Goal: Find contact information: Find contact information

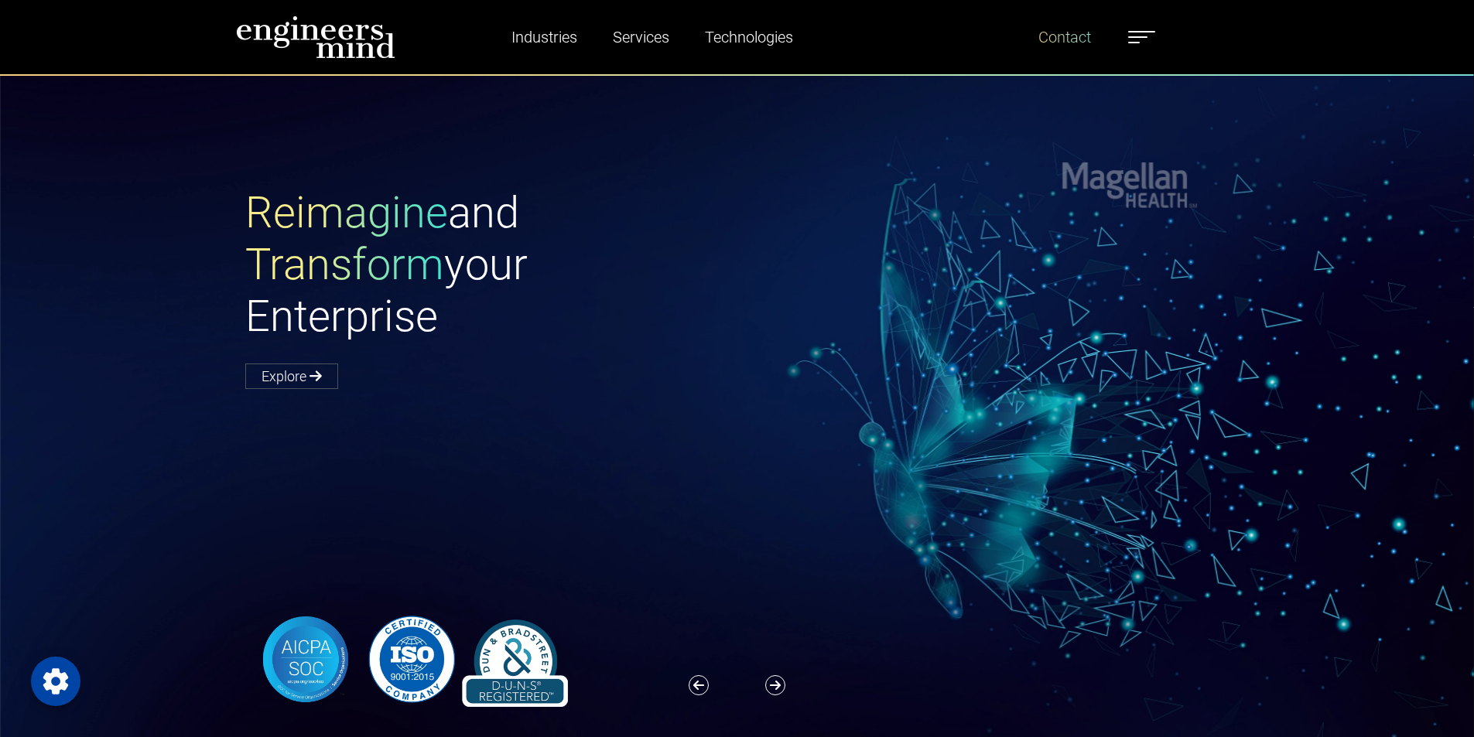
click at [1097, 38] on link "Contact" at bounding box center [1064, 37] width 65 height 36
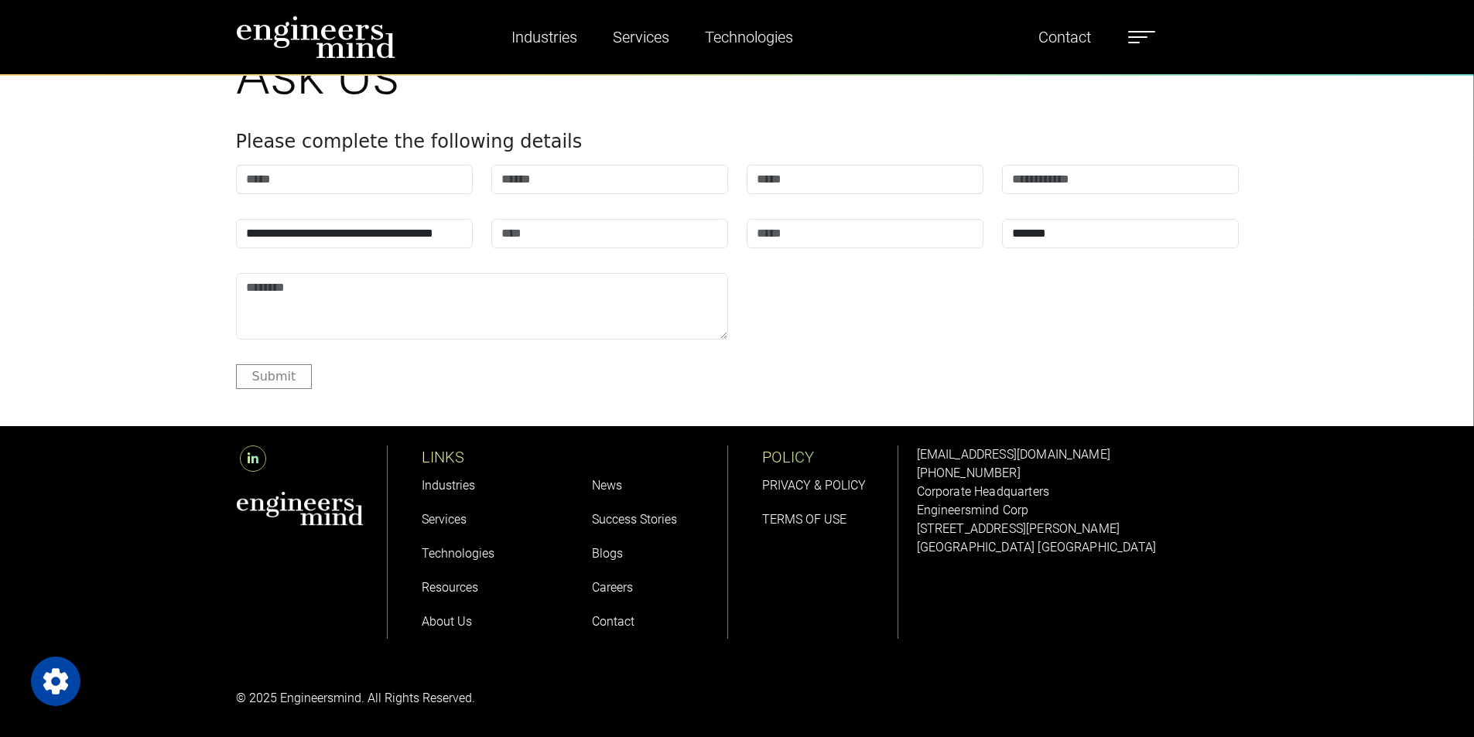
scroll to position [1948, 0]
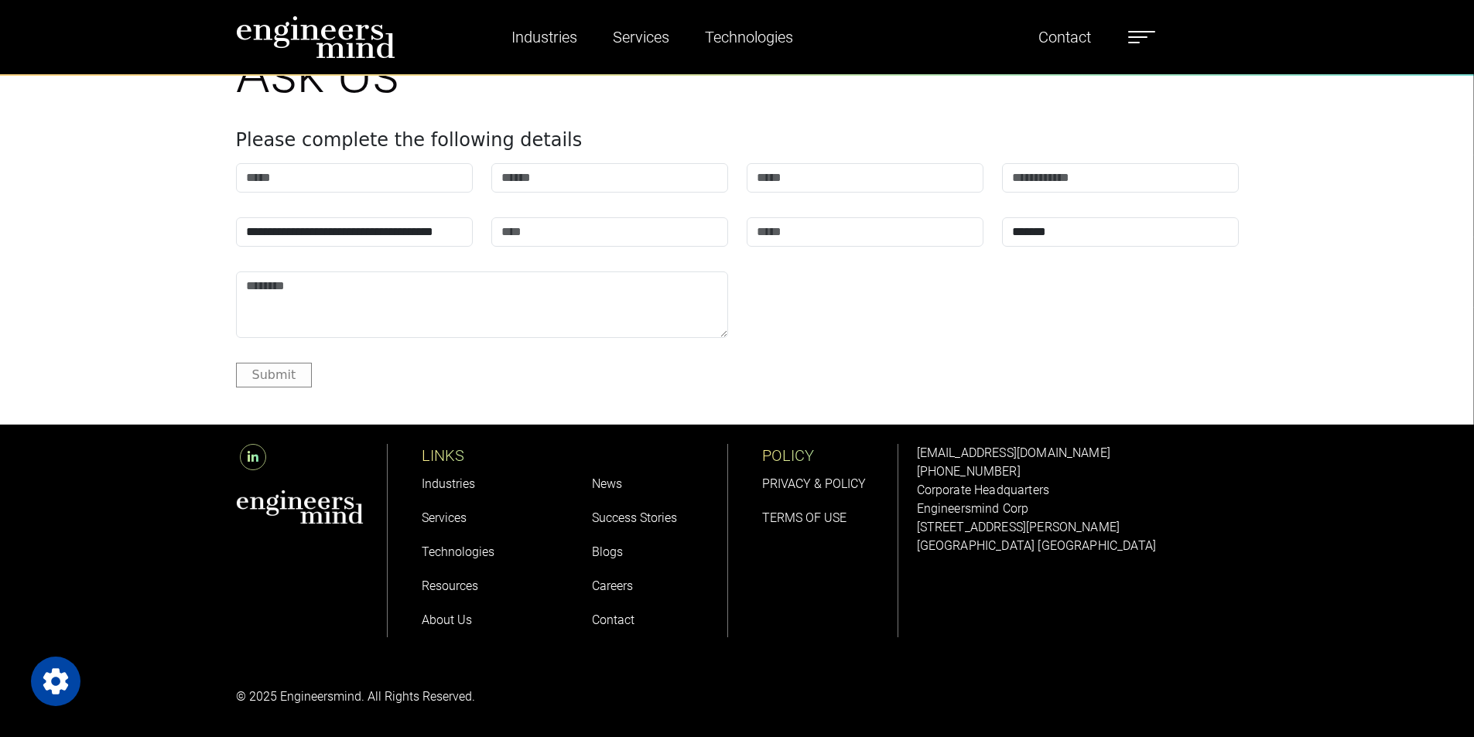
click at [1110, 453] on p "[EMAIL_ADDRESS][DOMAIN_NAME]" at bounding box center [1078, 453] width 322 height 19
